Goal: Transaction & Acquisition: Purchase product/service

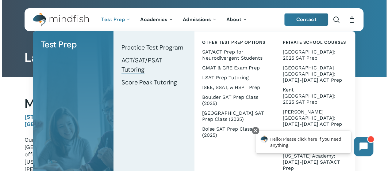
click at [133, 59] on span "ACT/SAT/PSAT Tutoring" at bounding box center [141, 64] width 40 height 17
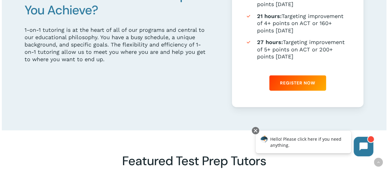
scroll to position [377, 0]
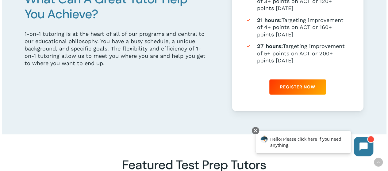
drag, startPoint x: 389, startPoint y: 10, endPoint x: 388, endPoint y: 67, distance: 57.6
click at [387, 67] on html "Skip to main content Hit enter to search or ESC to close Search Close Search se…" at bounding box center [194, 151] width 388 height 1056
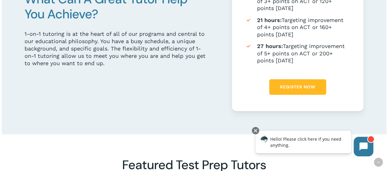
click at [291, 90] on span "Register Now" at bounding box center [297, 87] width 35 height 6
